Goal: Task Accomplishment & Management: Complete application form

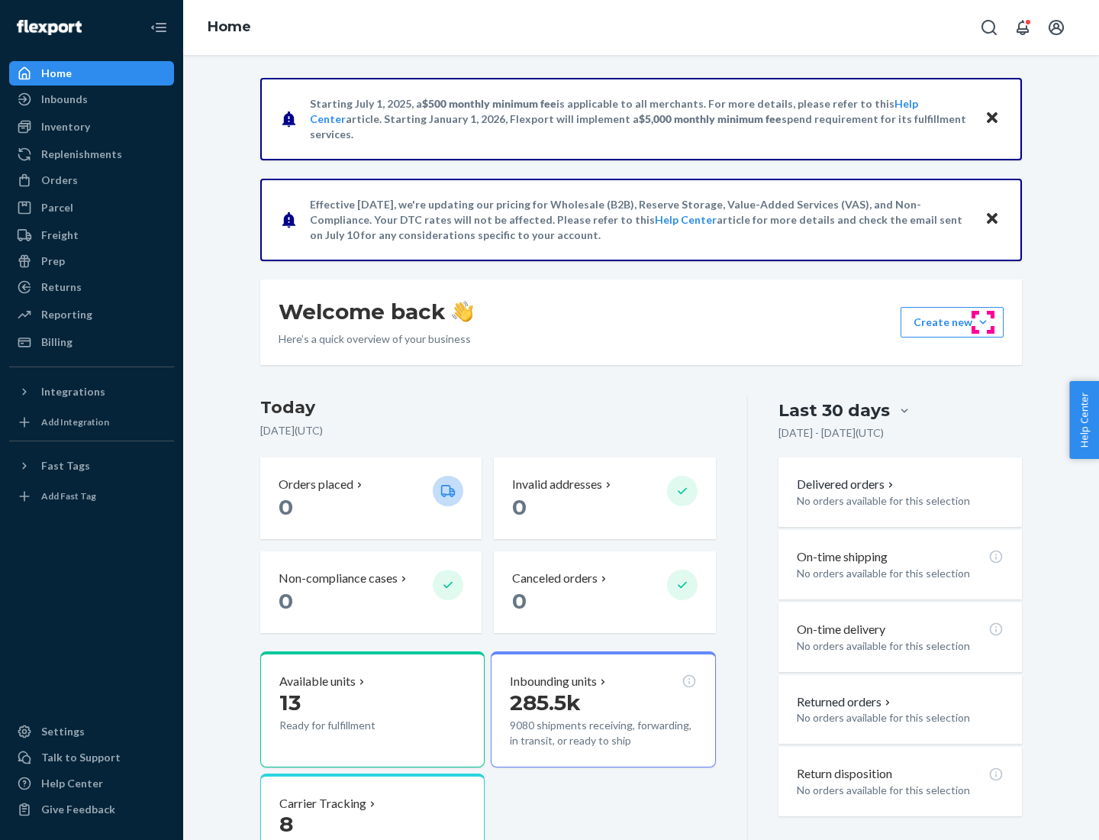
click at [983, 322] on button "Create new Create new inbound Create new order Create new product" at bounding box center [952, 322] width 103 height 31
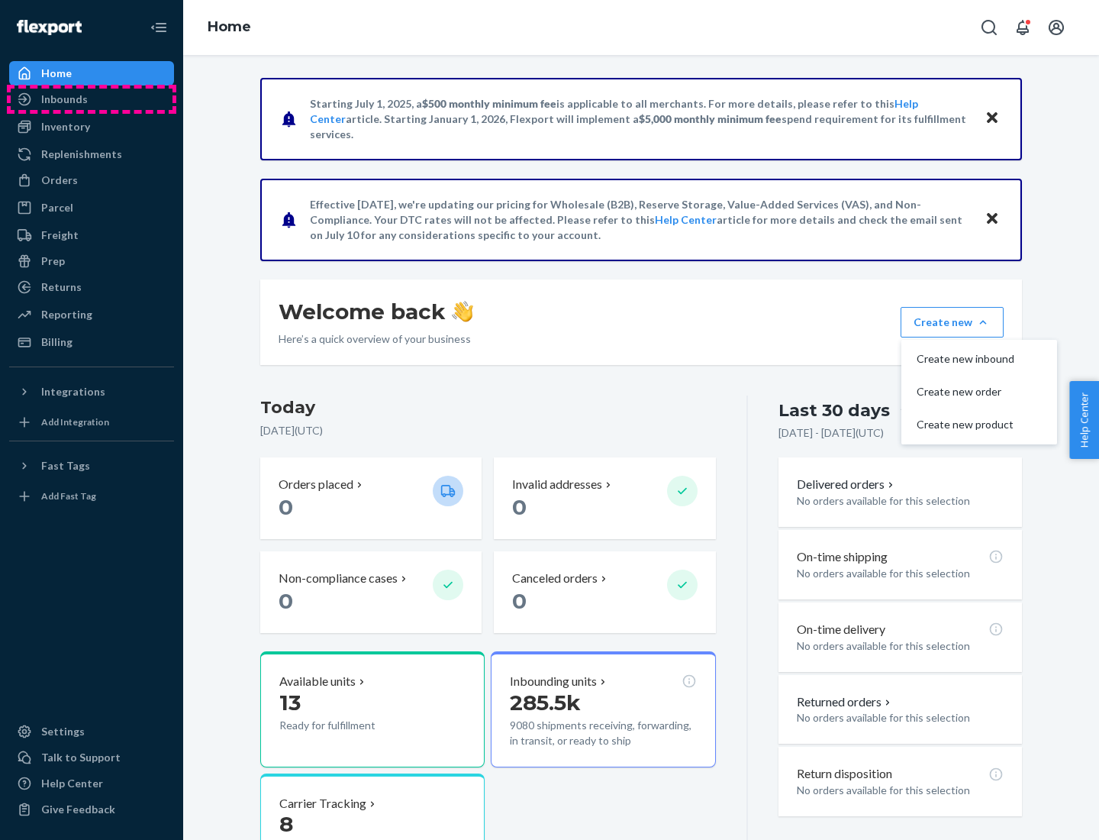
click at [92, 99] on div "Inbounds" at bounding box center [92, 99] width 162 height 21
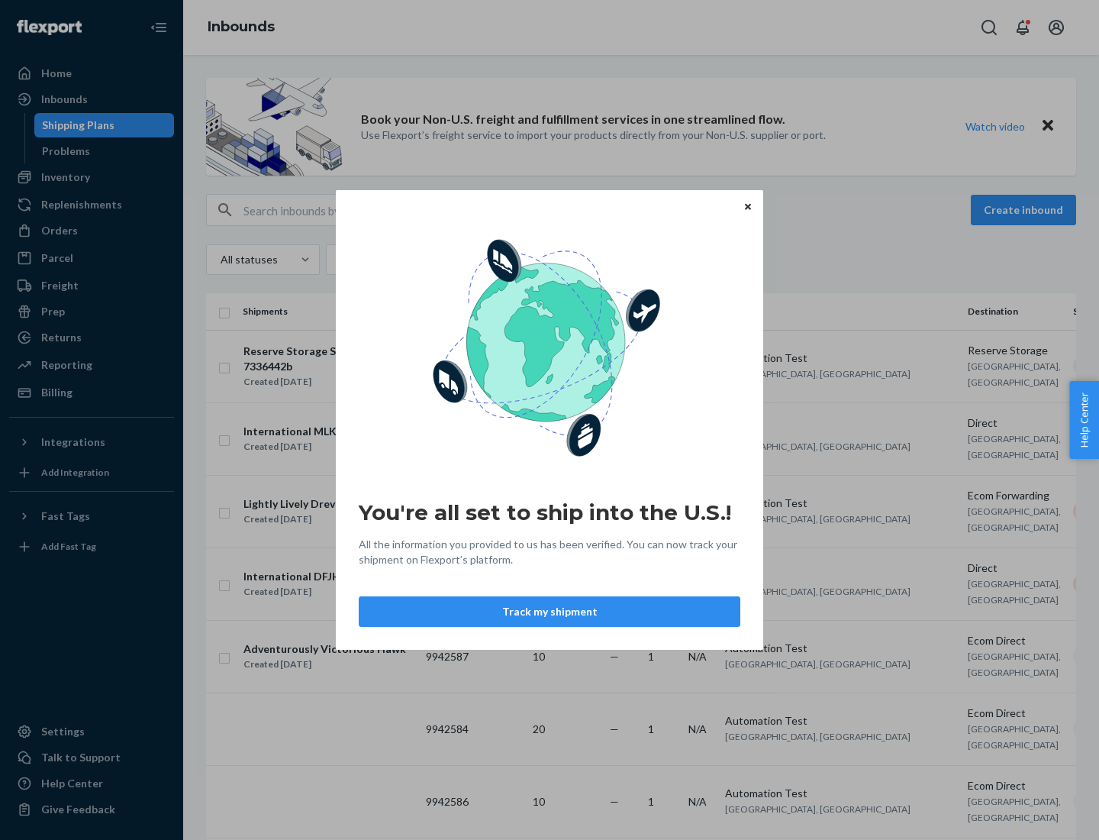
click at [550, 611] on button "Track my shipment" at bounding box center [550, 611] width 382 height 31
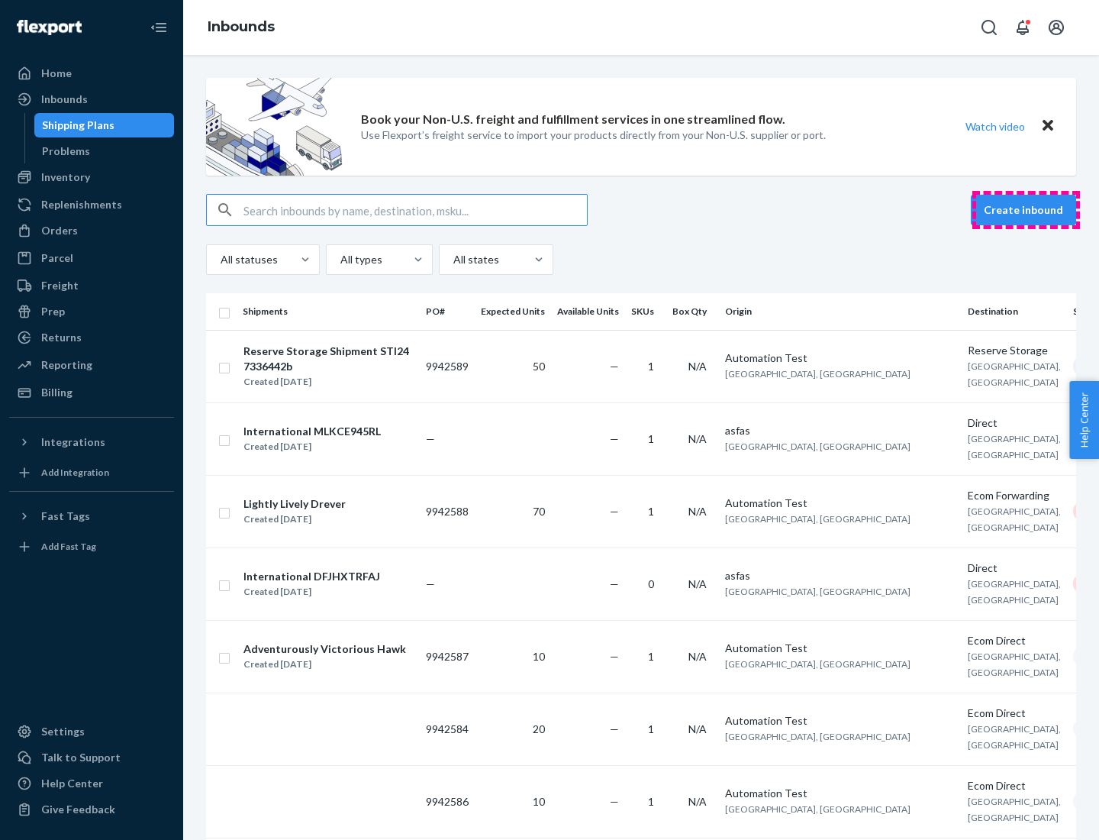
click at [1026, 210] on button "Create inbound" at bounding box center [1023, 210] width 105 height 31
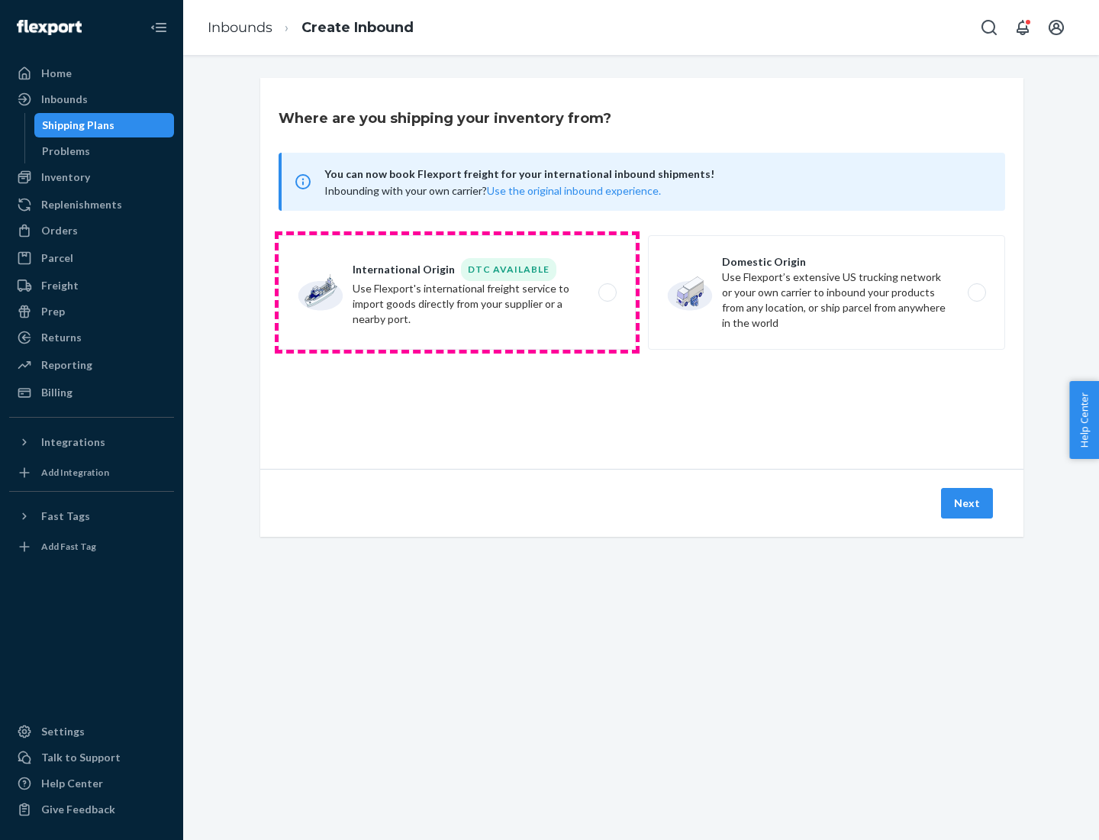
click at [457, 292] on label "International Origin DTC Available Use Flexport's international freight service…" at bounding box center [457, 292] width 357 height 115
click at [607, 292] on input "International Origin DTC Available Use Flexport's international freight service…" at bounding box center [612, 293] width 10 height 10
radio input "true"
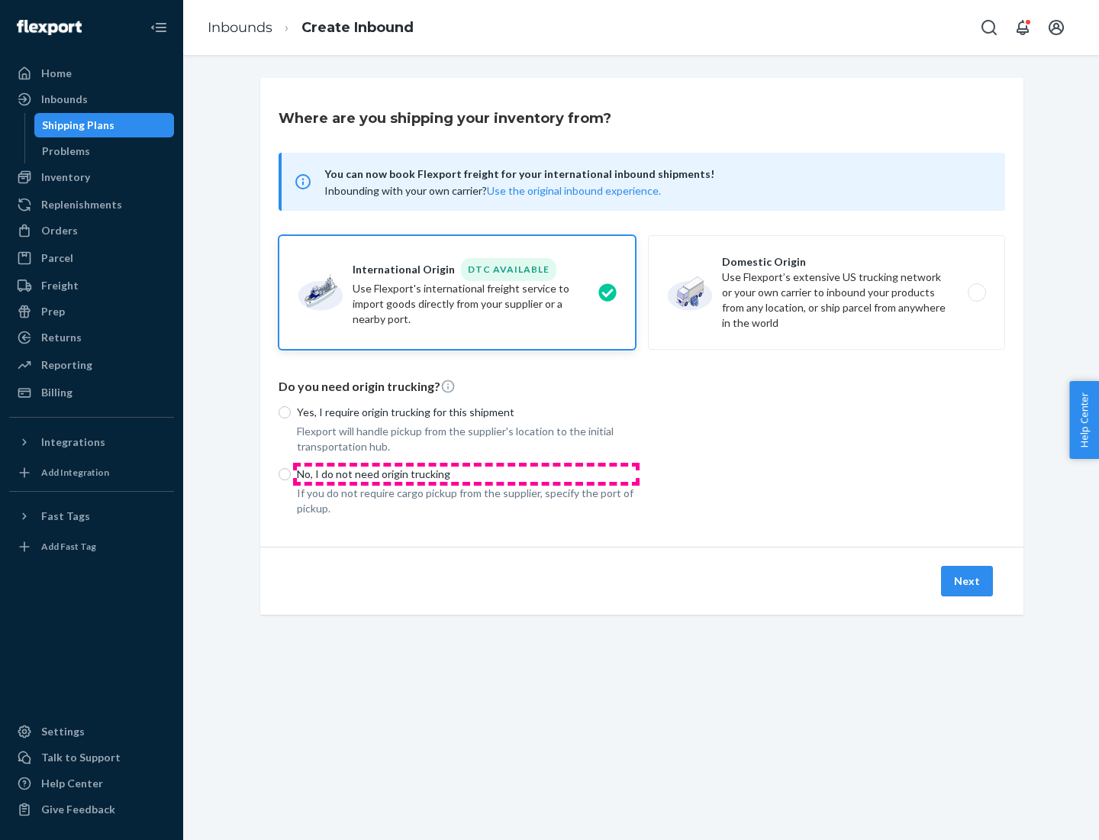
click at [466, 473] on p "No, I do not need origin trucking" at bounding box center [466, 473] width 339 height 15
click at [291, 473] on input "No, I do not need origin trucking" at bounding box center [285, 474] width 12 height 12
radio input "true"
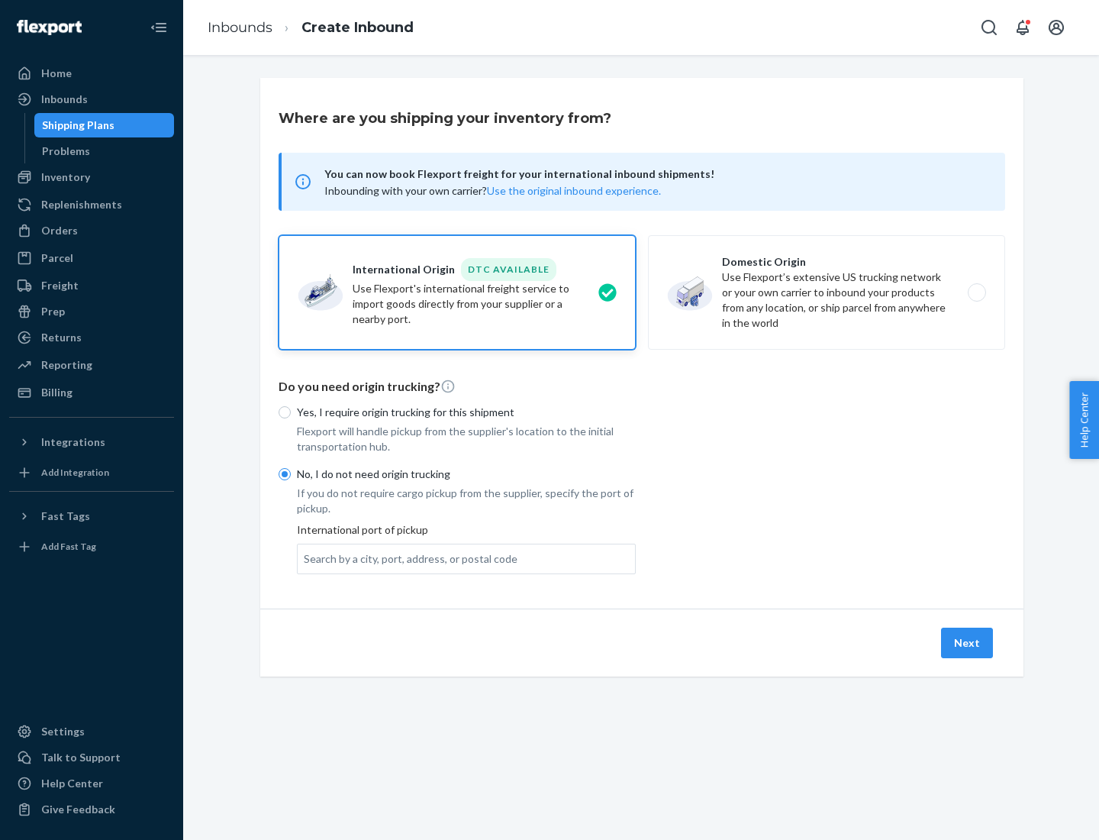
click at [407, 558] on div "Search by a city, port, address, or postal code" at bounding box center [411, 558] width 214 height 15
click at [305, 558] on input "Search by a city, port, address, or postal code" at bounding box center [305, 558] width 2 height 15
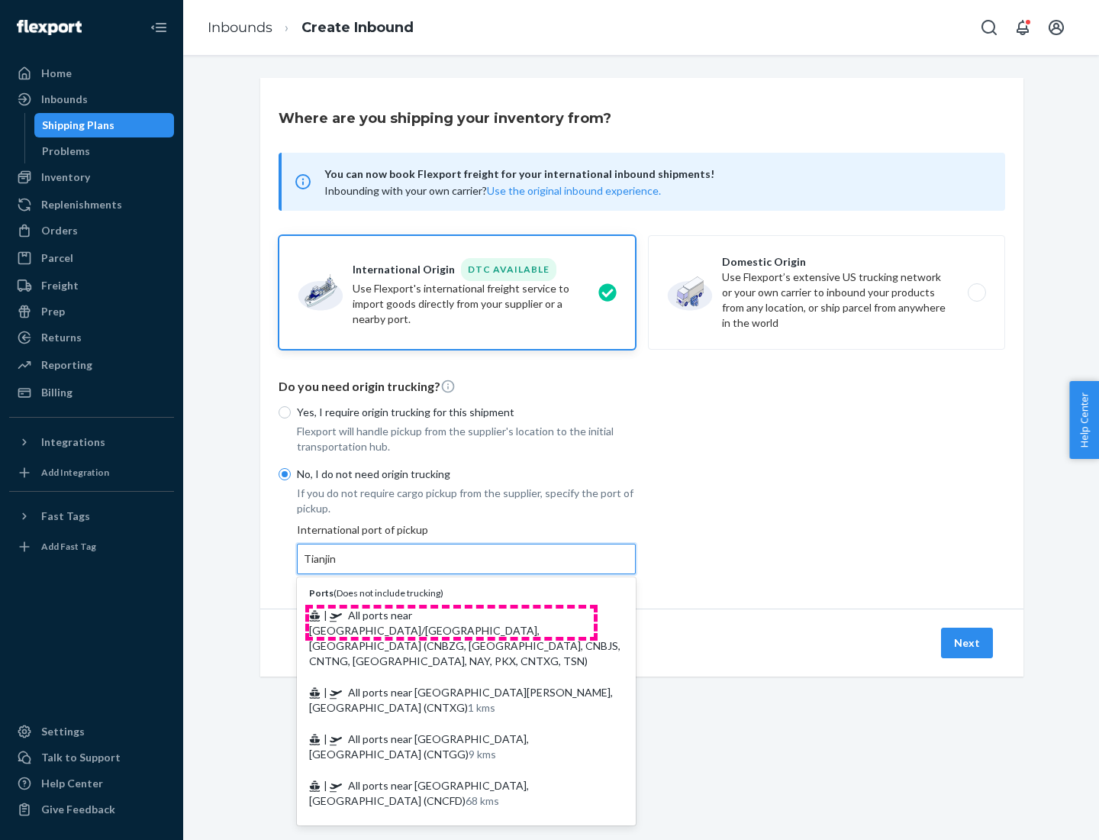
click at [451, 615] on span "| All ports near [GEOGRAPHIC_DATA]/[GEOGRAPHIC_DATA], [GEOGRAPHIC_DATA] (CNBZG,…" at bounding box center [464, 637] width 311 height 59
click at [337, 566] on input "Tianjin" at bounding box center [321, 558] width 34 height 15
type input "All ports near [GEOGRAPHIC_DATA]/[GEOGRAPHIC_DATA], [GEOGRAPHIC_DATA] (CNBZG, […"
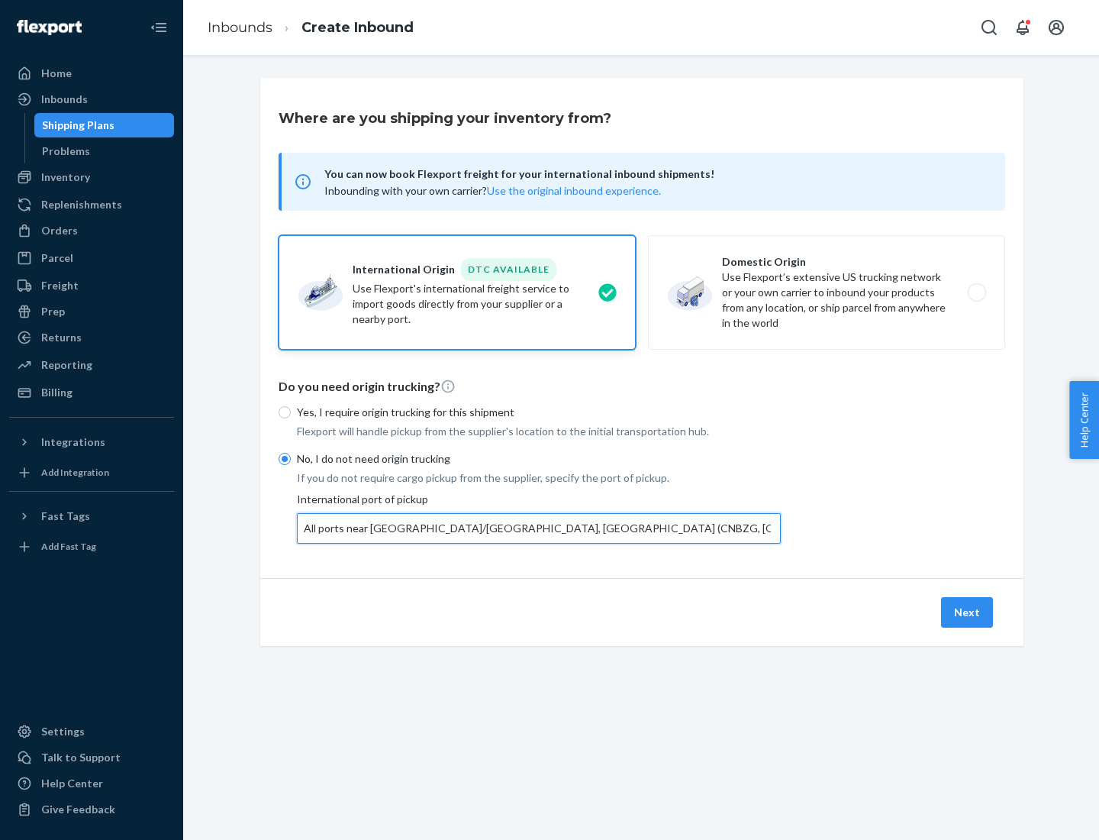
click at [968, 611] on button "Next" at bounding box center [967, 612] width 52 height 31
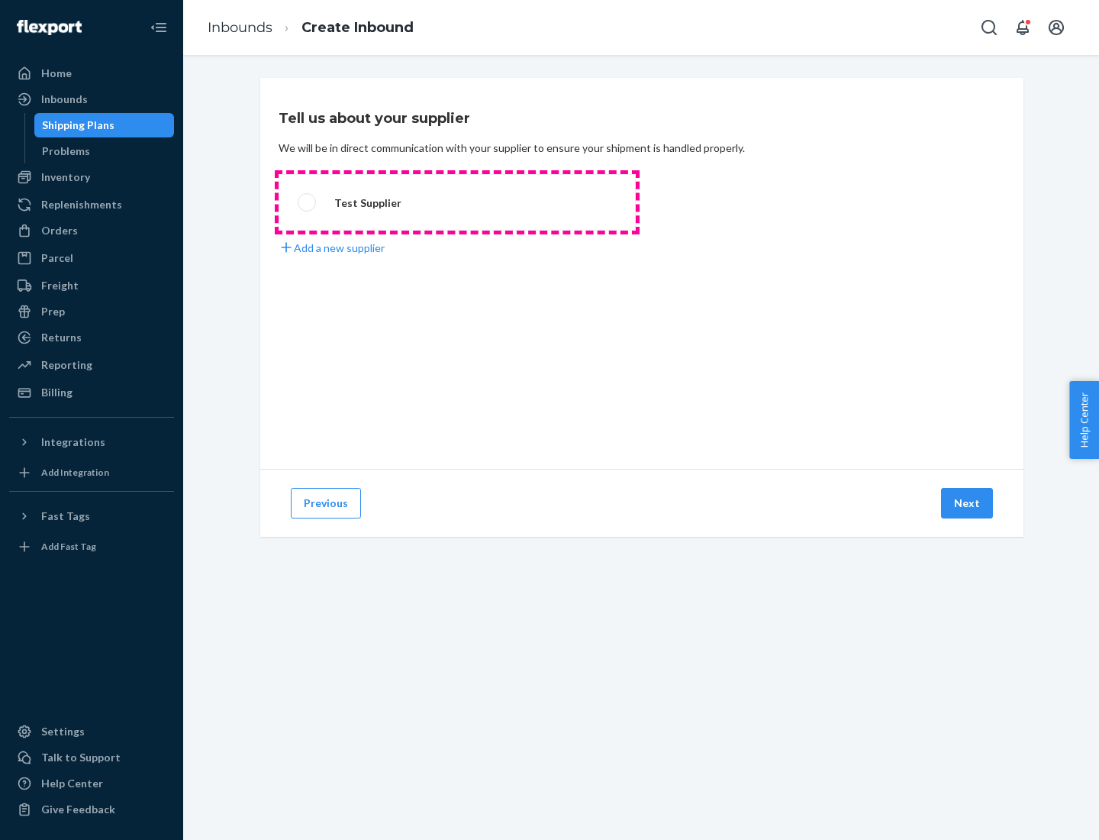
click at [457, 202] on label "Test Supplier" at bounding box center [457, 202] width 357 height 56
click at [308, 202] on input "Test Supplier" at bounding box center [303, 203] width 10 height 10
radio input "true"
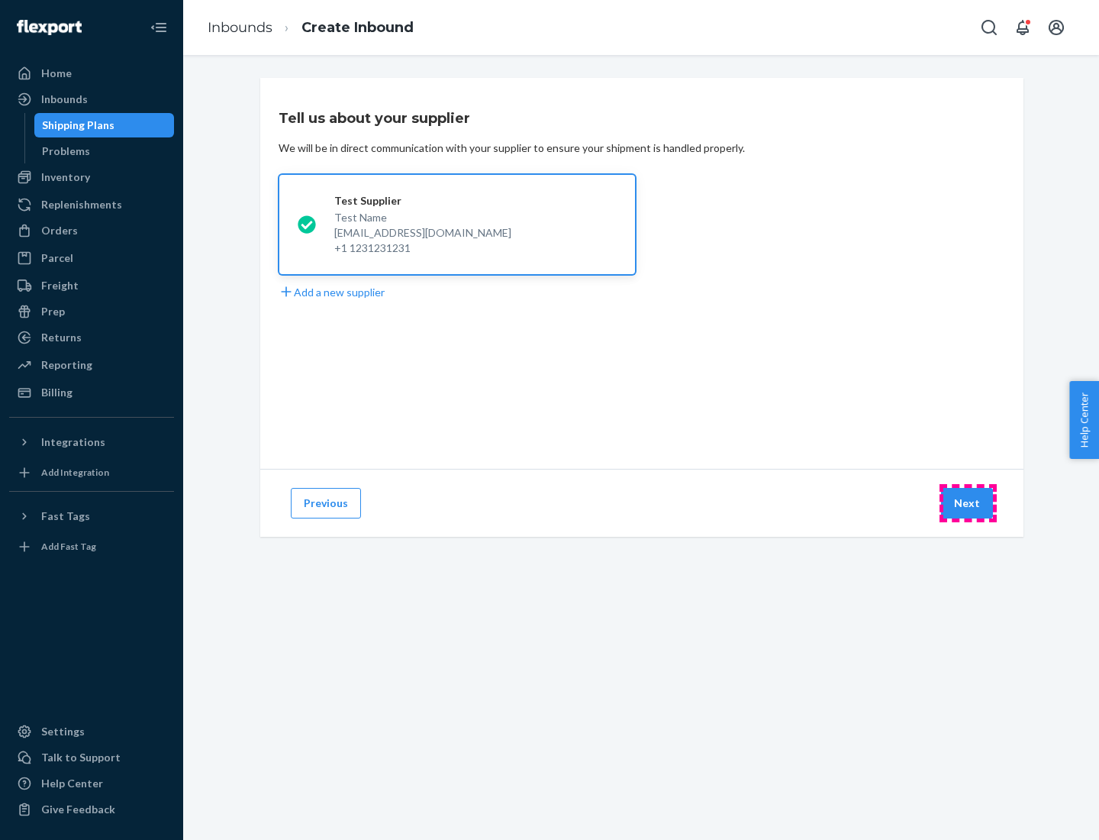
click at [968, 503] on button "Next" at bounding box center [967, 503] width 52 height 31
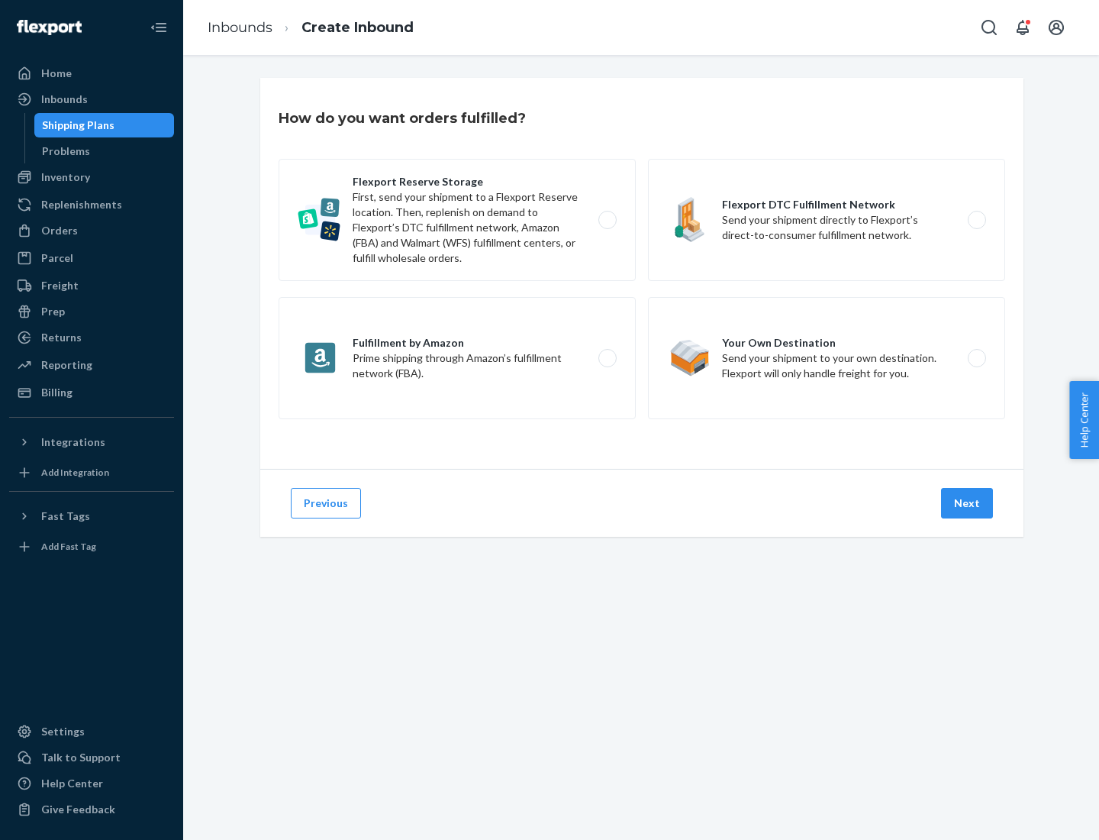
click at [457, 220] on label "Flexport Reserve Storage First, send your shipment to a Flexport Reserve locati…" at bounding box center [457, 220] width 357 height 122
click at [607, 220] on input "Flexport Reserve Storage First, send your shipment to a Flexport Reserve locati…" at bounding box center [612, 220] width 10 height 10
radio input "true"
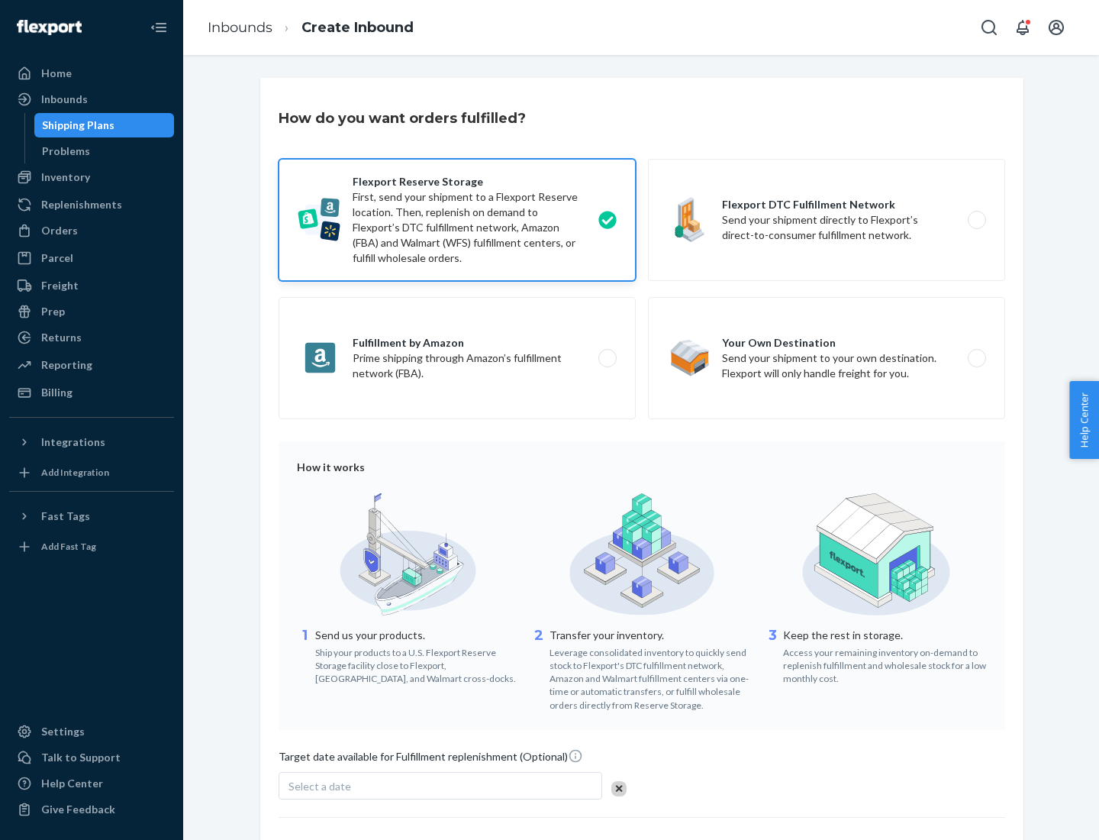
scroll to position [125, 0]
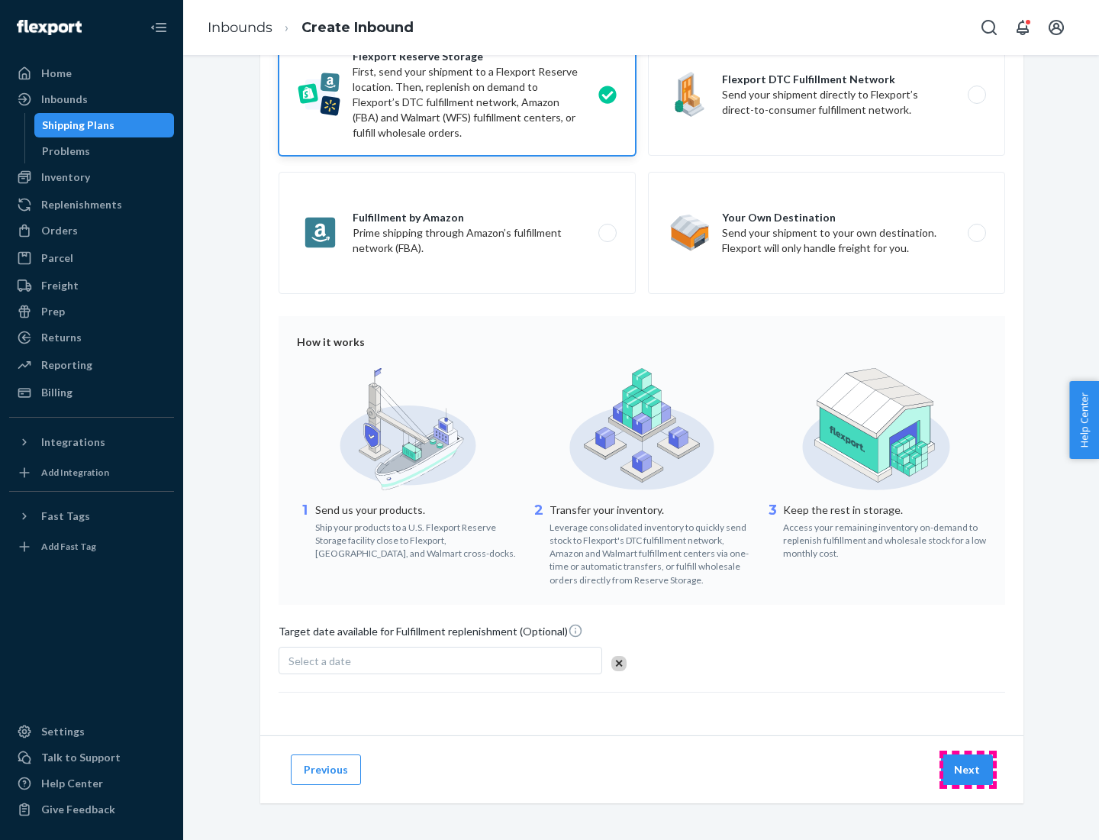
click at [968, 769] on button "Next" at bounding box center [967, 769] width 52 height 31
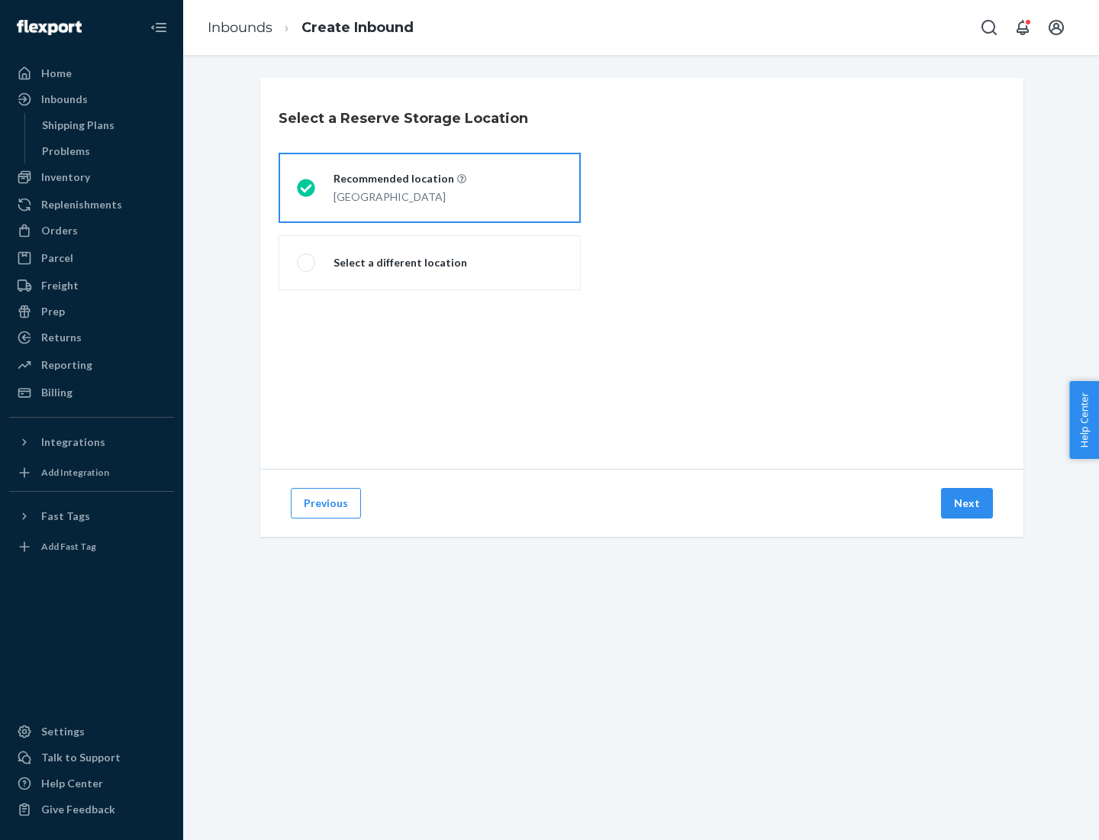
click at [430, 188] on div "[GEOGRAPHIC_DATA]" at bounding box center [400, 195] width 133 height 18
click at [307, 188] on input "Recommended location [GEOGRAPHIC_DATA]" at bounding box center [302, 188] width 10 height 10
click at [968, 503] on button "Next" at bounding box center [967, 503] width 52 height 31
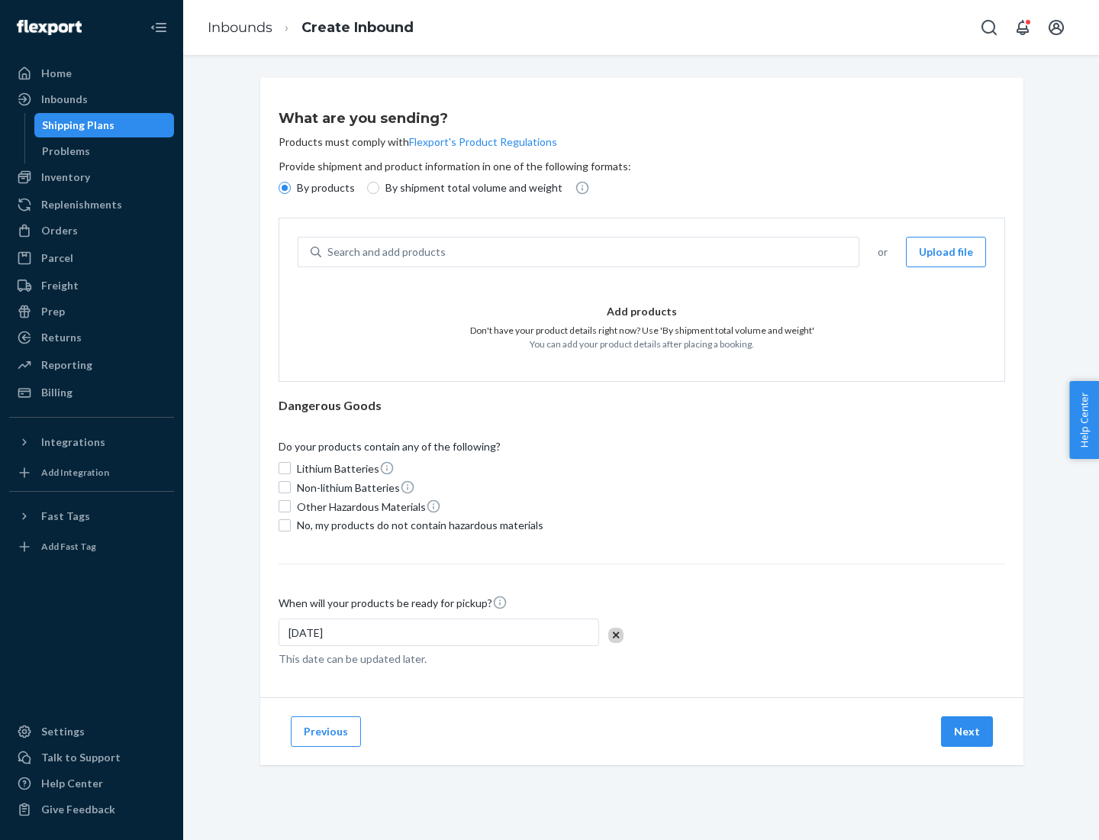
click at [591, 252] on div "Search and add products" at bounding box center [589, 251] width 537 height 27
click at [329, 252] on input "Search and add products" at bounding box center [328, 251] width 2 height 15
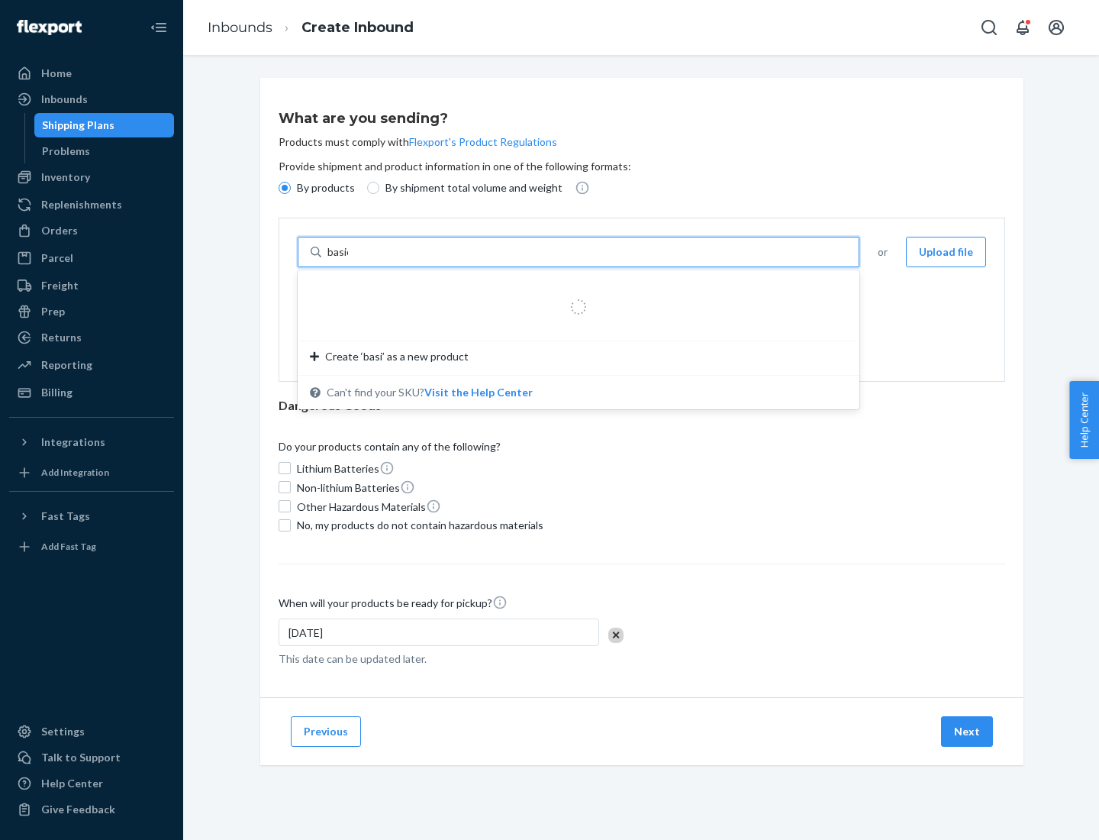
type input "basic"
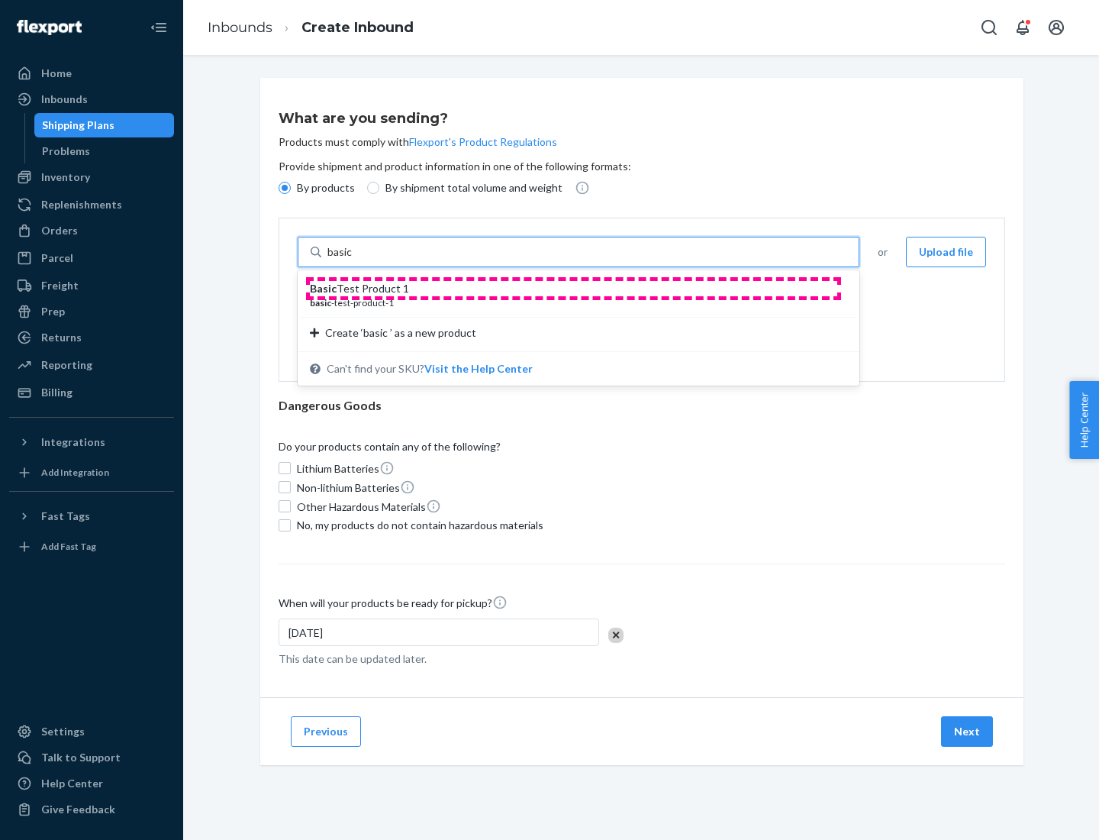
click at [573, 289] on div "Basic Test Product 1" at bounding box center [572, 288] width 525 height 15
click at [355, 260] on input "basic" at bounding box center [340, 251] width 27 height 15
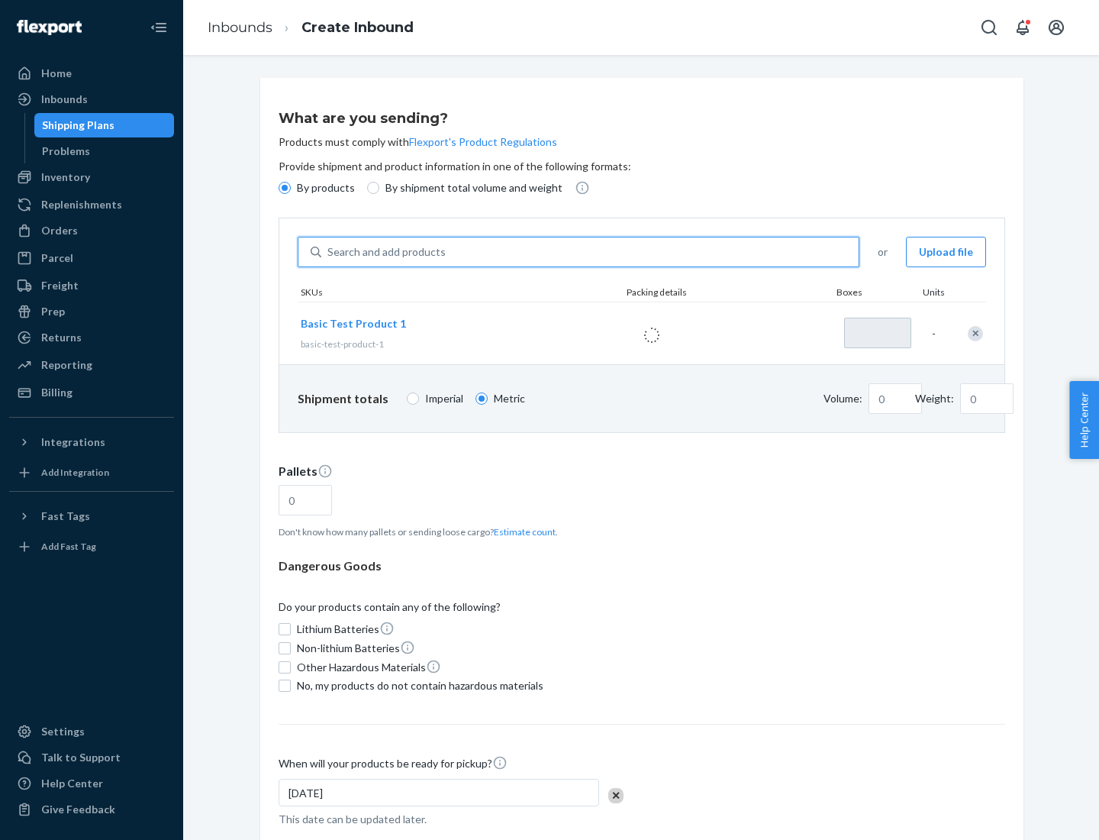
type input "1"
type input "1.09"
type input "3.27"
type input "3"
type input "0.01"
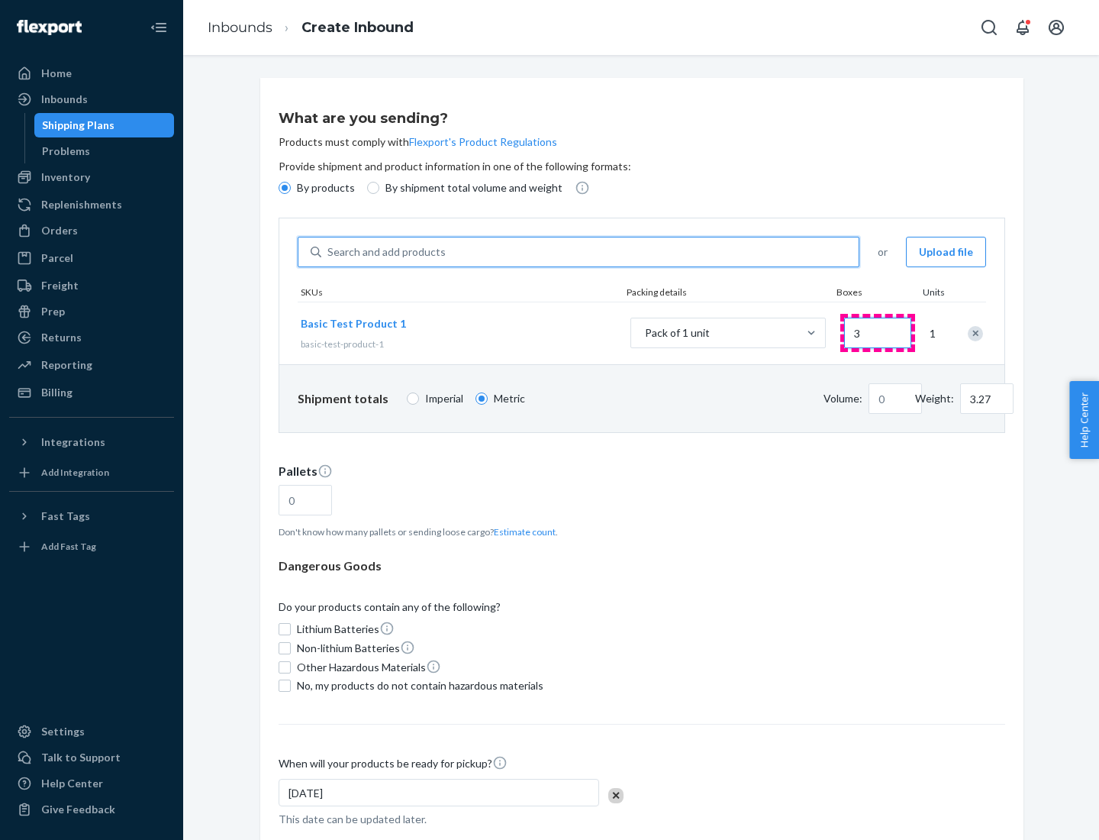
type input "32.66"
type input "30"
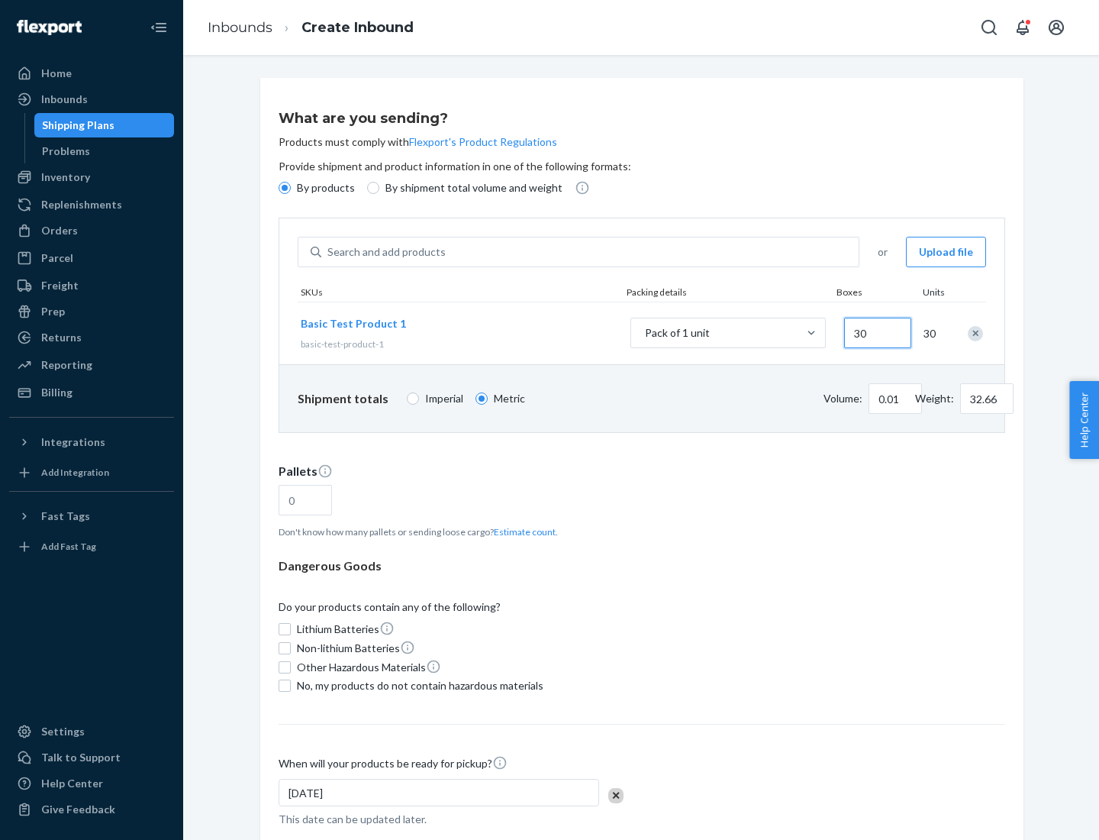
type input "0.07"
type input "326.59"
type input "300"
type input "0.68"
type input "3265.86"
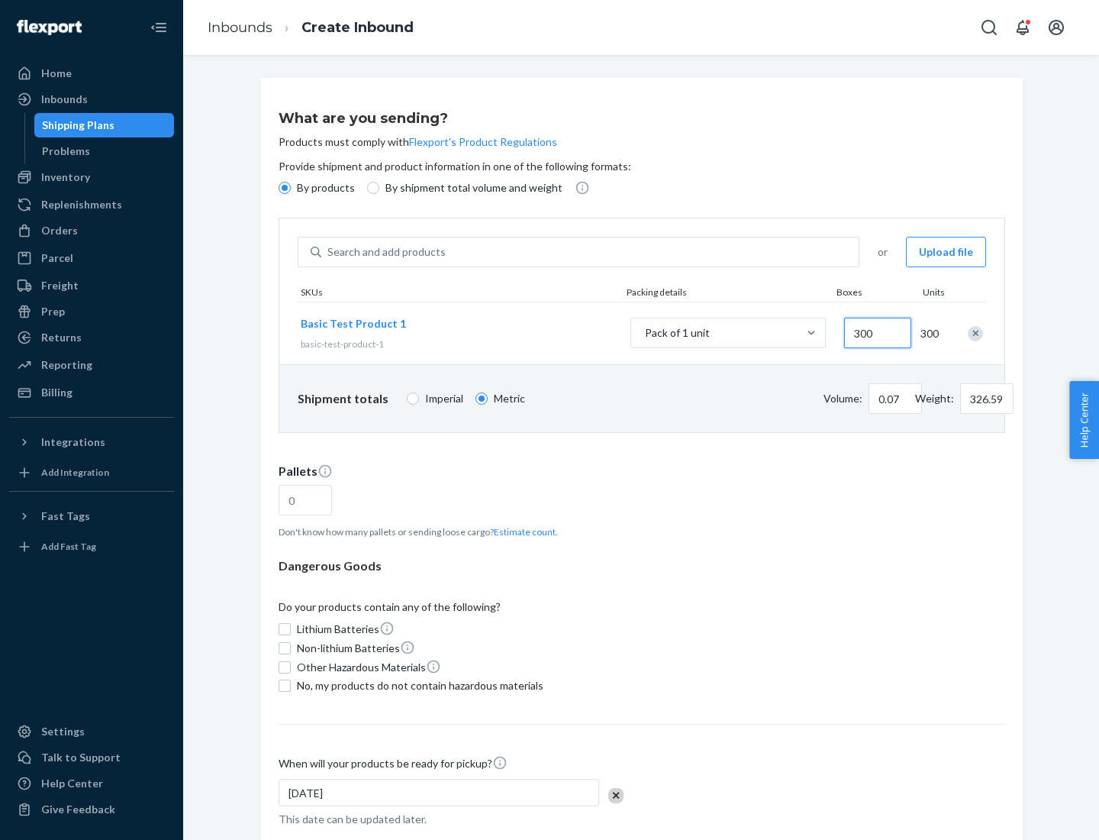
type input "3000"
type input "1.09"
type input "1"
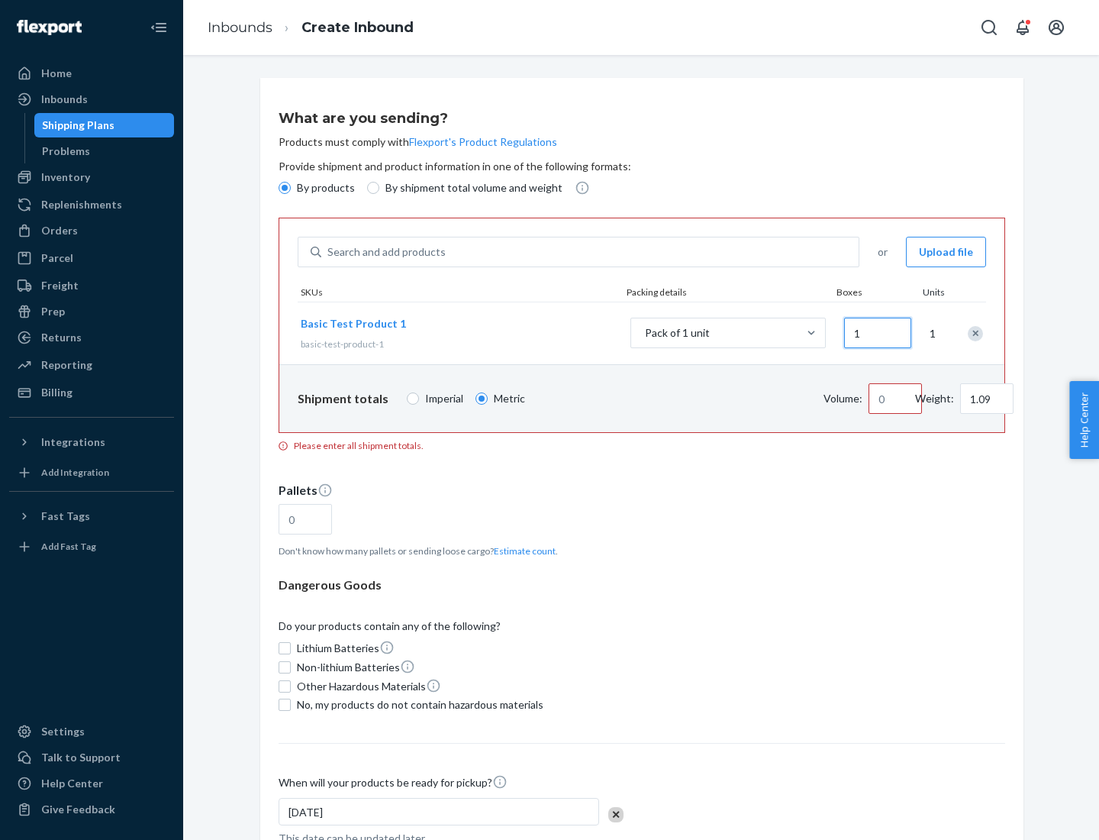
type input "10.89"
type input "10"
type input "0.02"
type input "108.86"
type input "100"
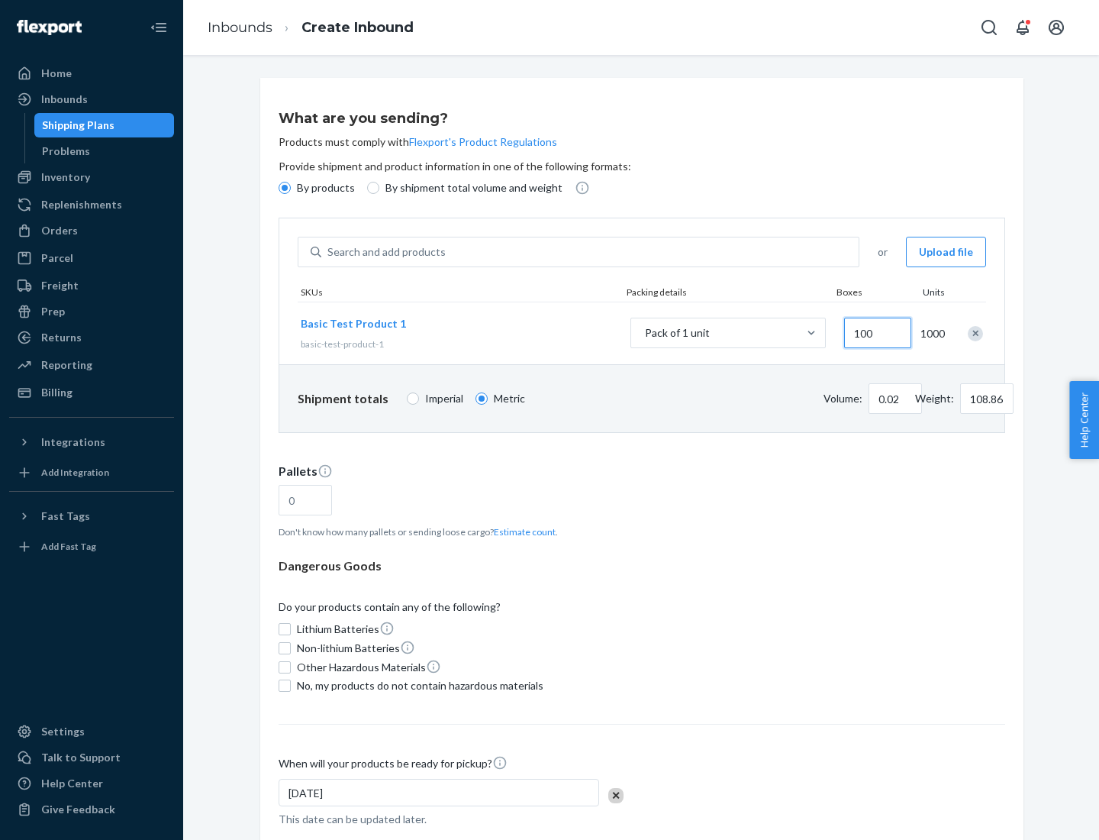
type input "0.23"
type input "1088.62"
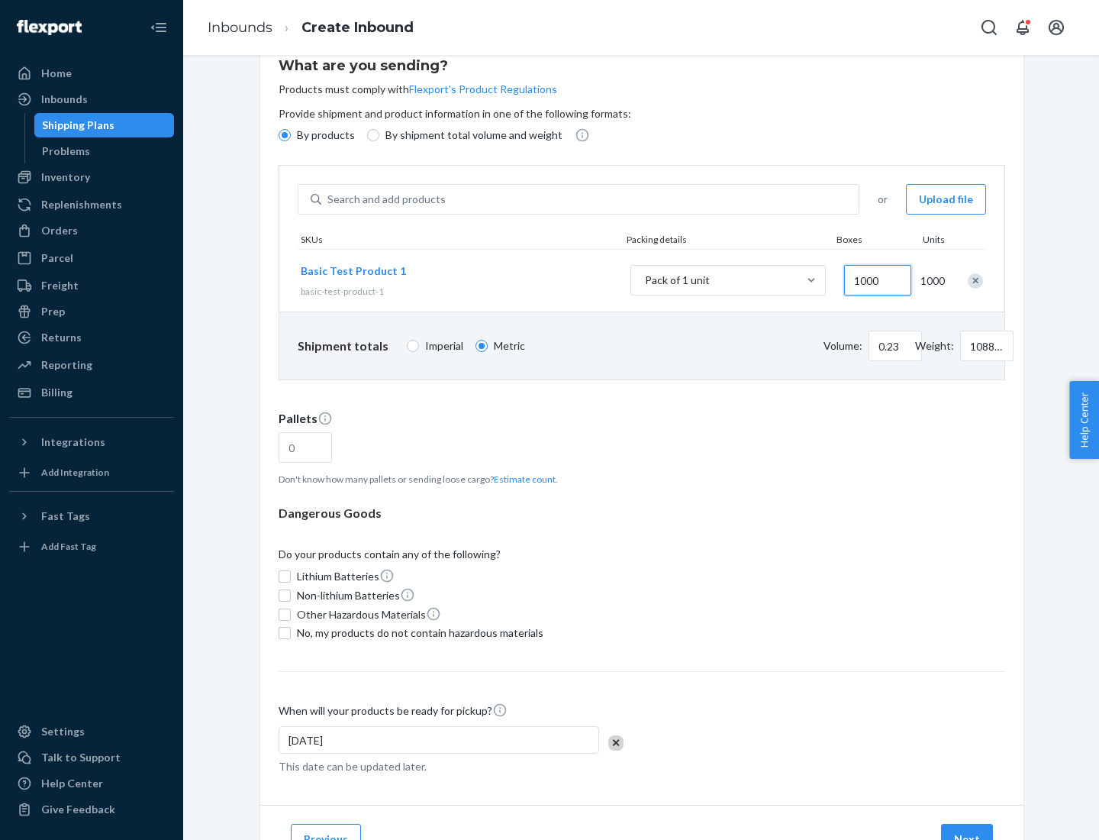
type input "1000"
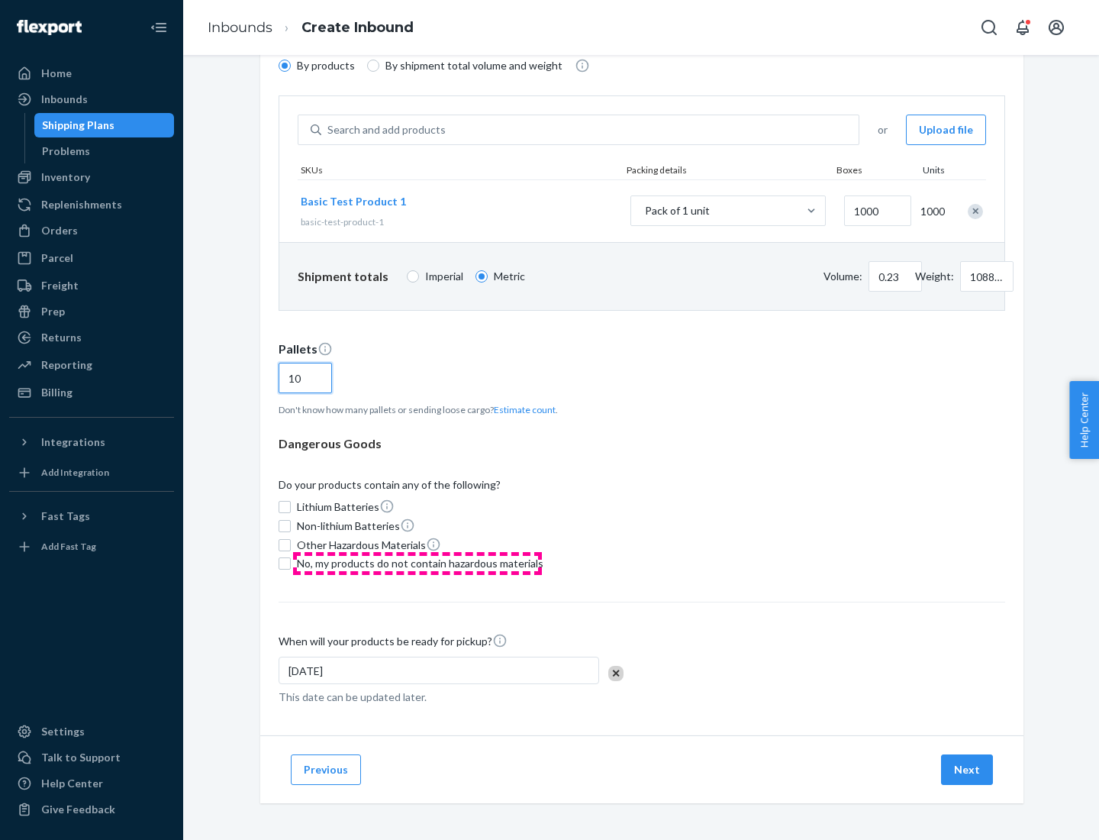
type input "10"
click at [418, 563] on span "No, my products do not contain hazardous materials" at bounding box center [420, 563] width 247 height 15
click at [291, 563] on input "No, my products do not contain hazardous materials" at bounding box center [285, 563] width 12 height 12
checkbox input "true"
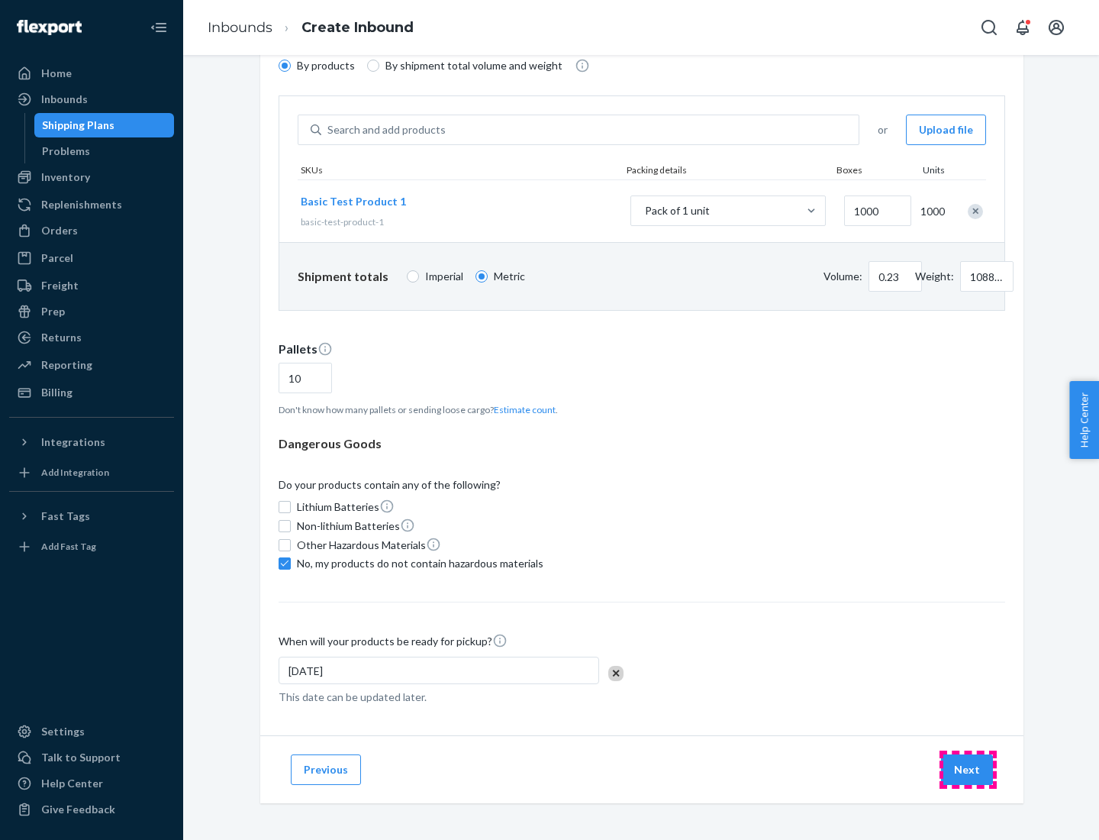
click at [968, 769] on button "Next" at bounding box center [967, 769] width 52 height 31
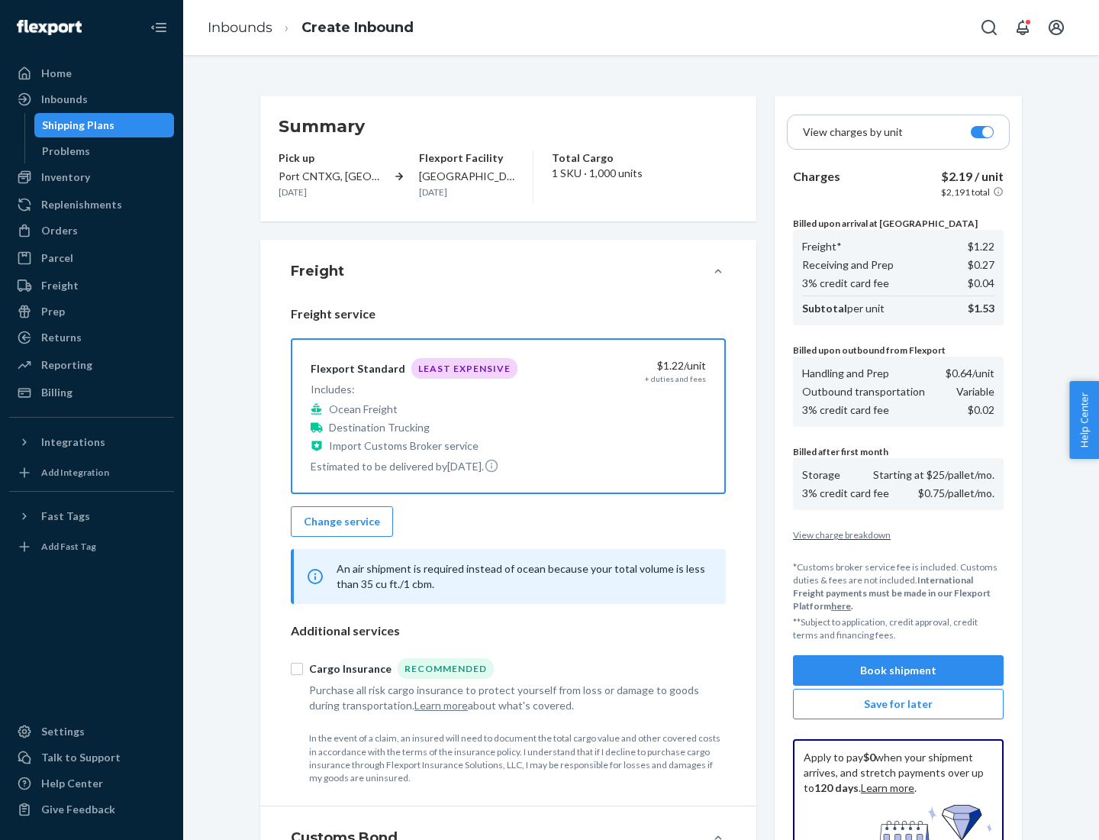
scroll to position [223, 0]
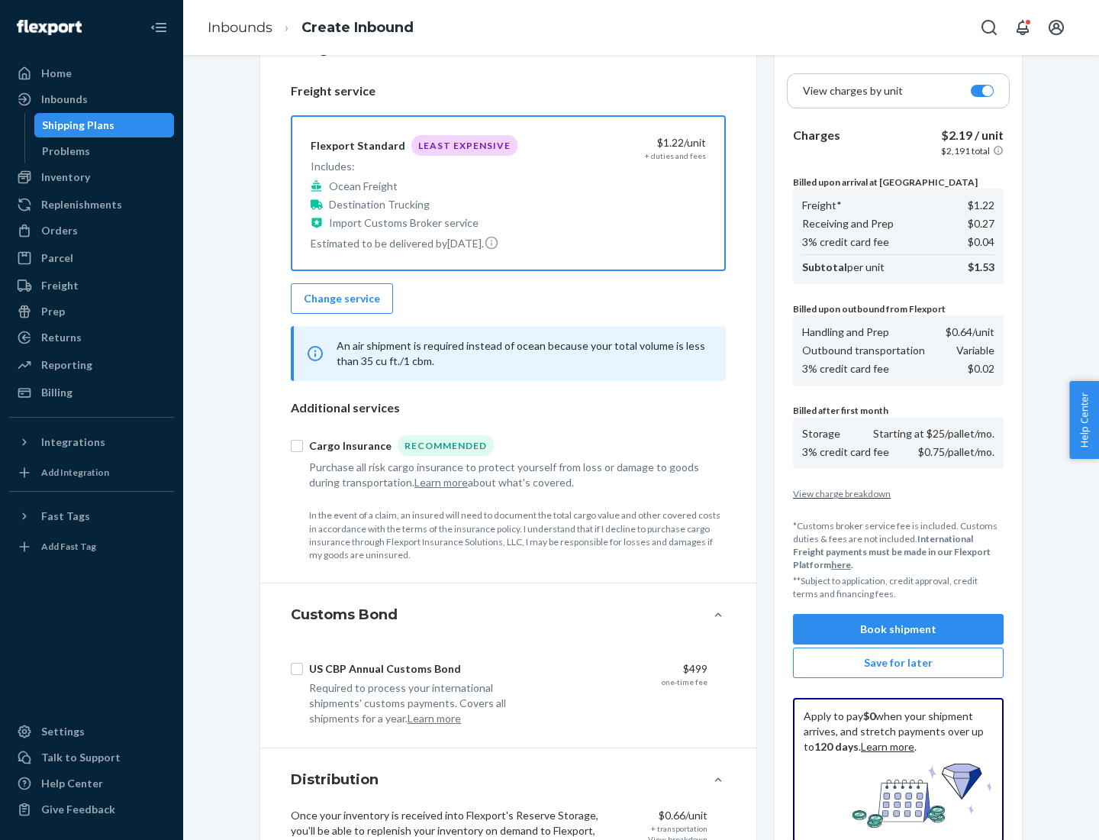
click at [898, 629] on button "Book shipment" at bounding box center [898, 629] width 211 height 31
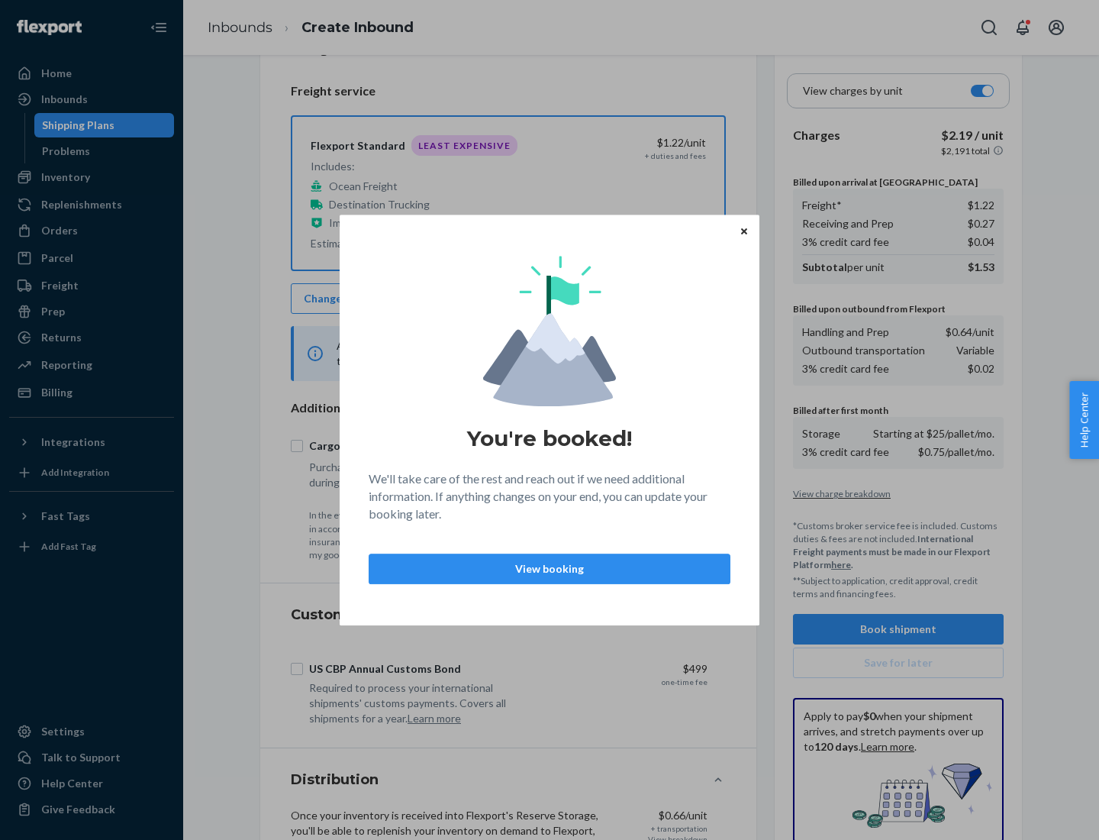
click at [550, 568] on p "View booking" at bounding box center [550, 568] width 336 height 15
